Goal: Task Accomplishment & Management: Manage account settings

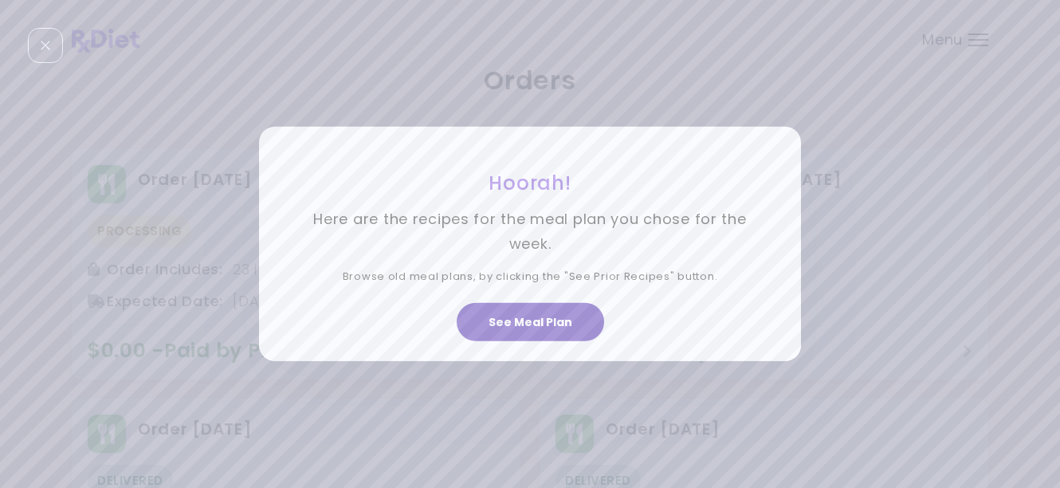
click at [539, 322] on button "See Meal Plan" at bounding box center [531, 322] width 148 height 38
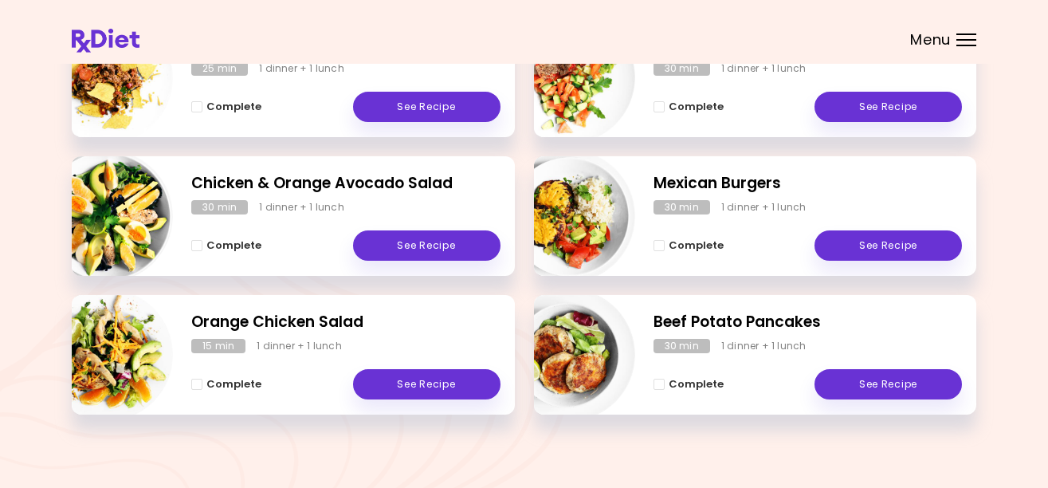
scroll to position [591, 0]
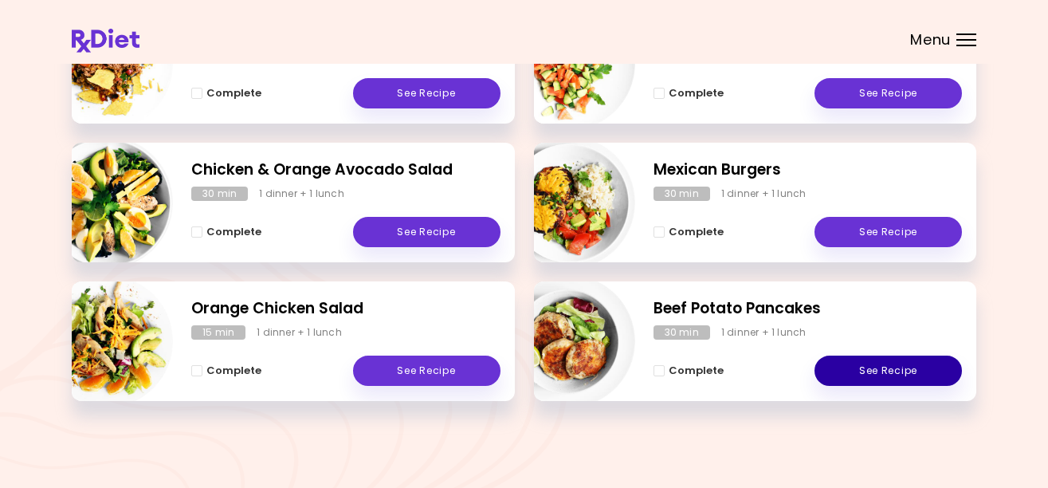
click at [879, 369] on link "See Recipe" at bounding box center [889, 371] width 148 height 30
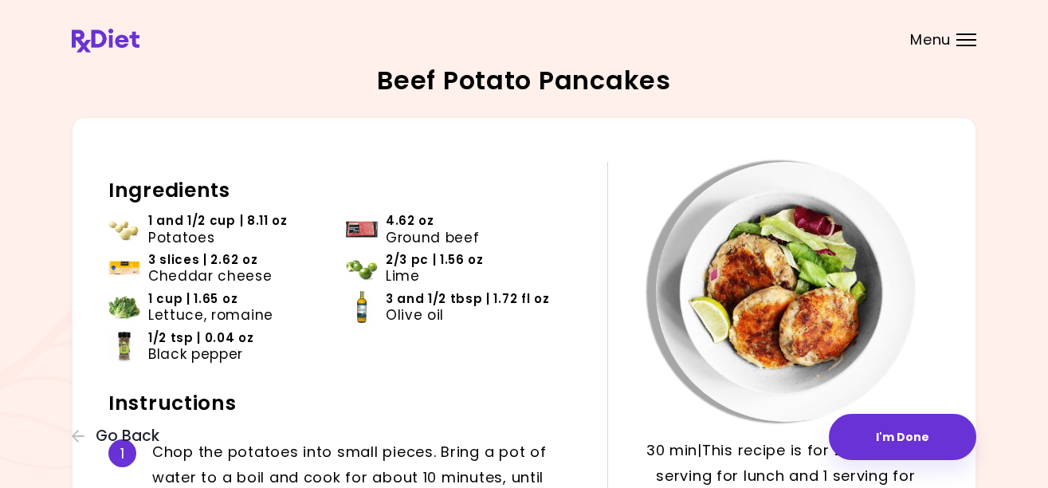
click at [932, 33] on span "Menu" at bounding box center [931, 40] width 41 height 14
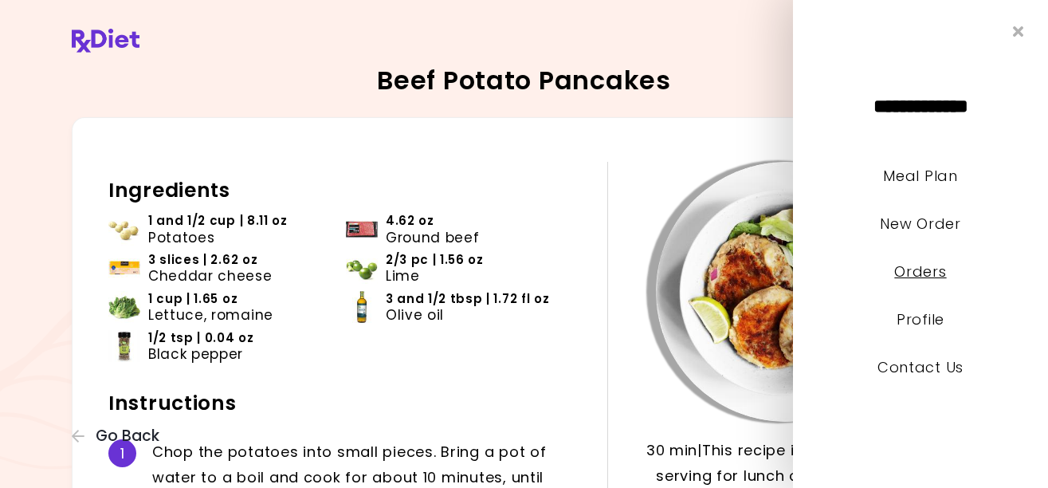
click at [914, 266] on link "Orders" at bounding box center [921, 272] width 52 height 20
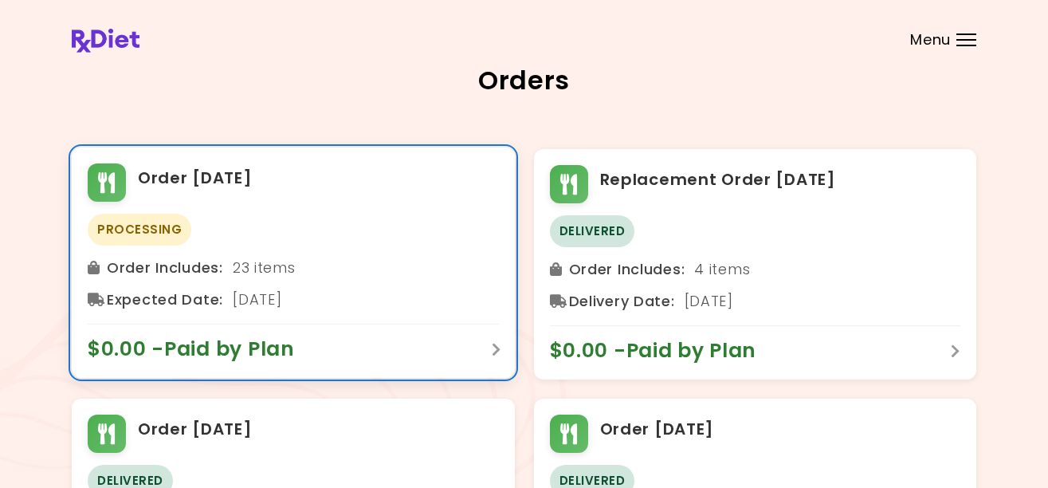
click at [324, 352] on div "$0.00 - Paid by Plan" at bounding box center [293, 343] width 411 height 38
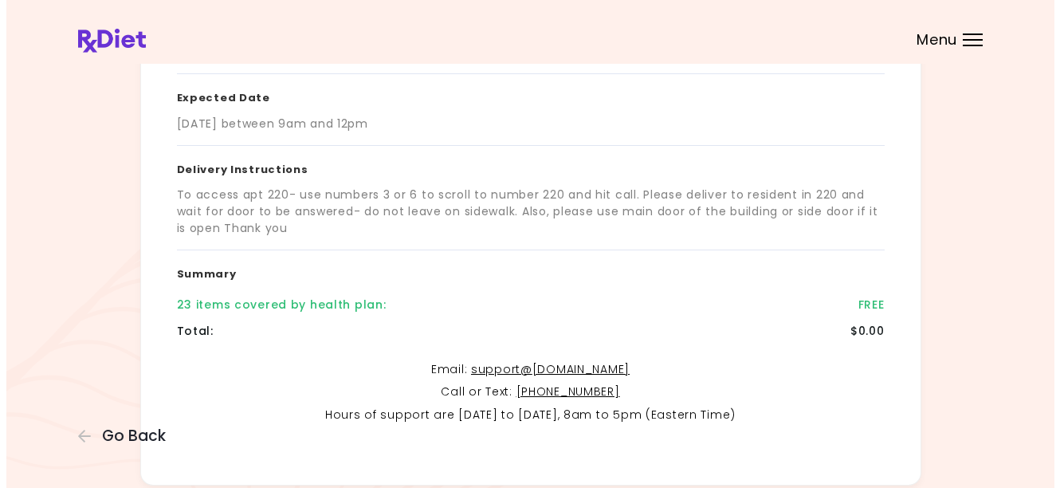
scroll to position [395, 0]
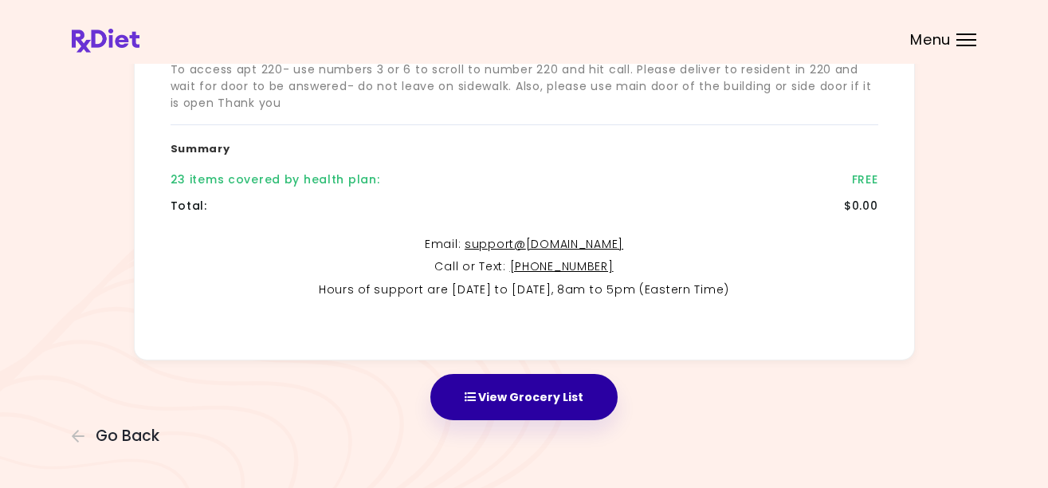
click at [537, 400] on button "View Grocery List" at bounding box center [524, 397] width 187 height 46
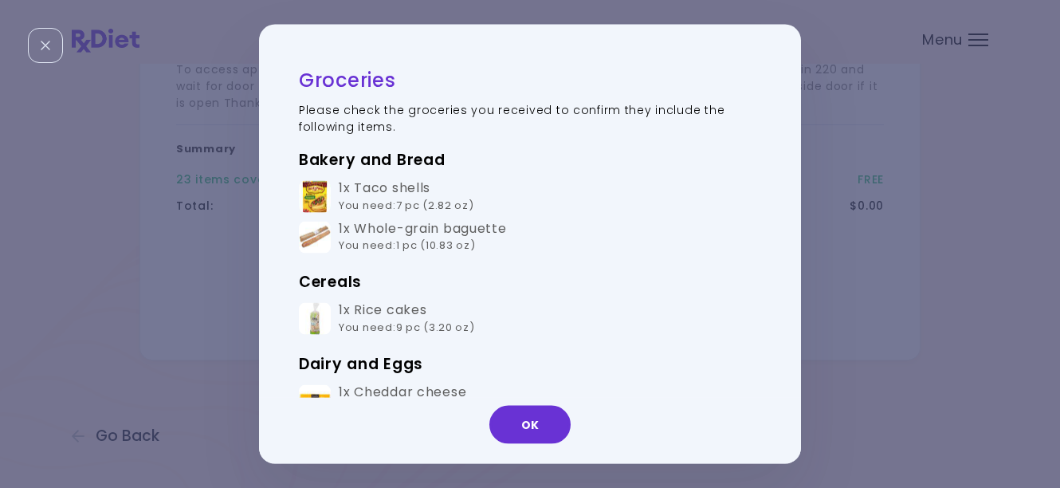
scroll to position [0, 0]
